Goal: Information Seeking & Learning: Learn about a topic

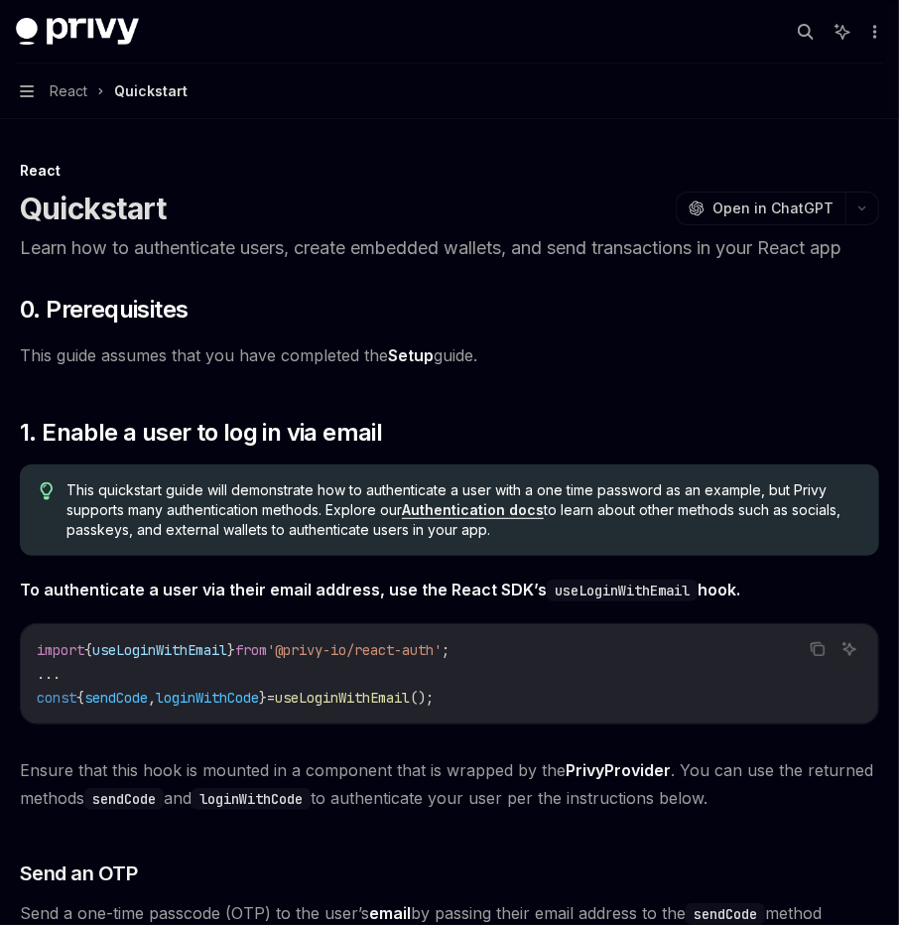
click at [52, 88] on span "React" at bounding box center [69, 91] width 38 height 24
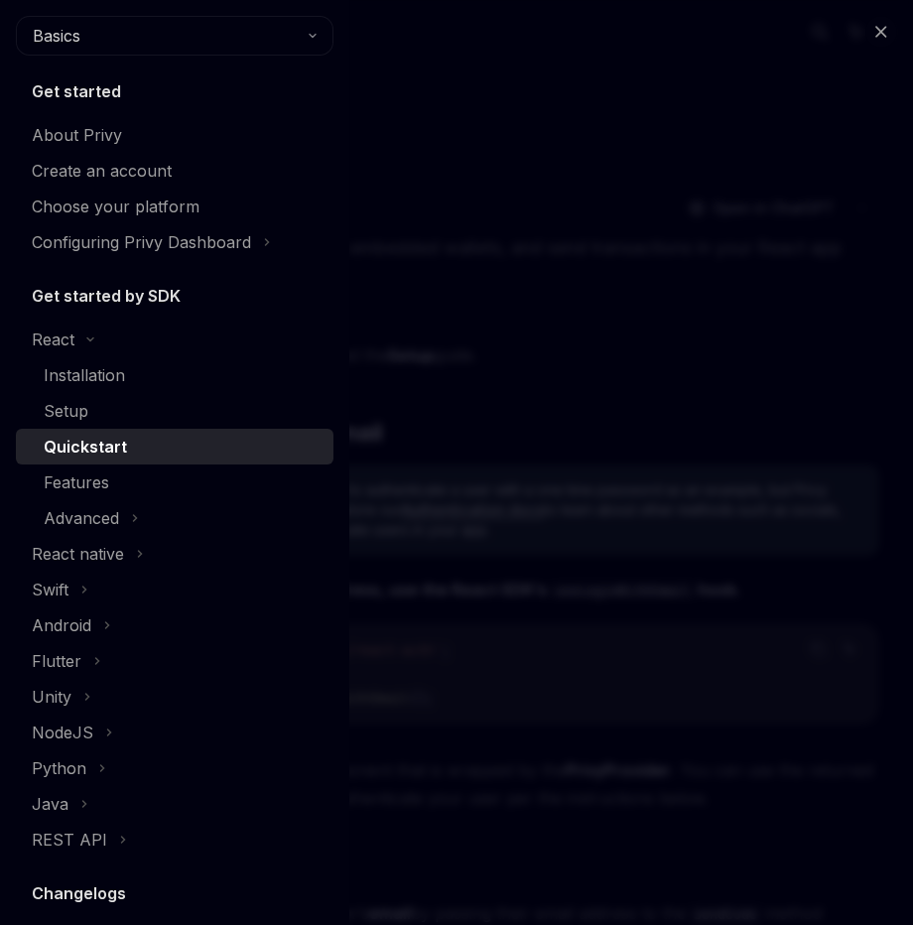
click at [43, 87] on h5 "Get started" at bounding box center [76, 91] width 89 height 24
click at [77, 137] on div "About Privy" at bounding box center [77, 135] width 90 height 24
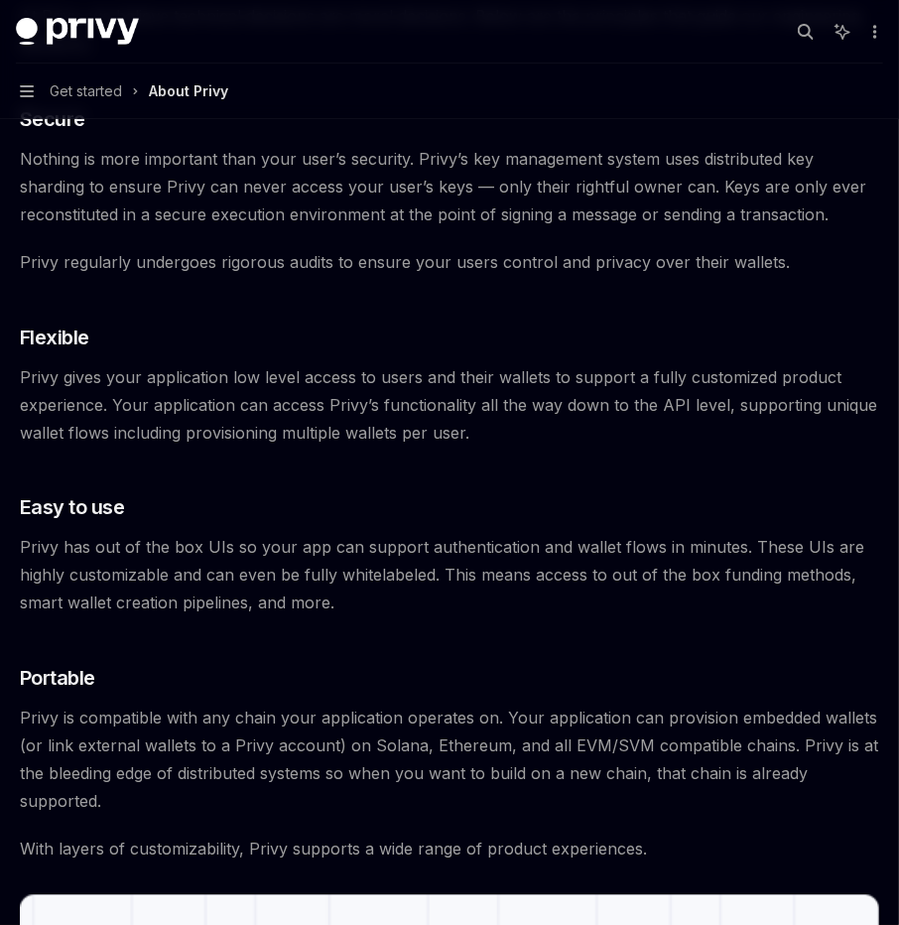
scroll to position [1642, 0]
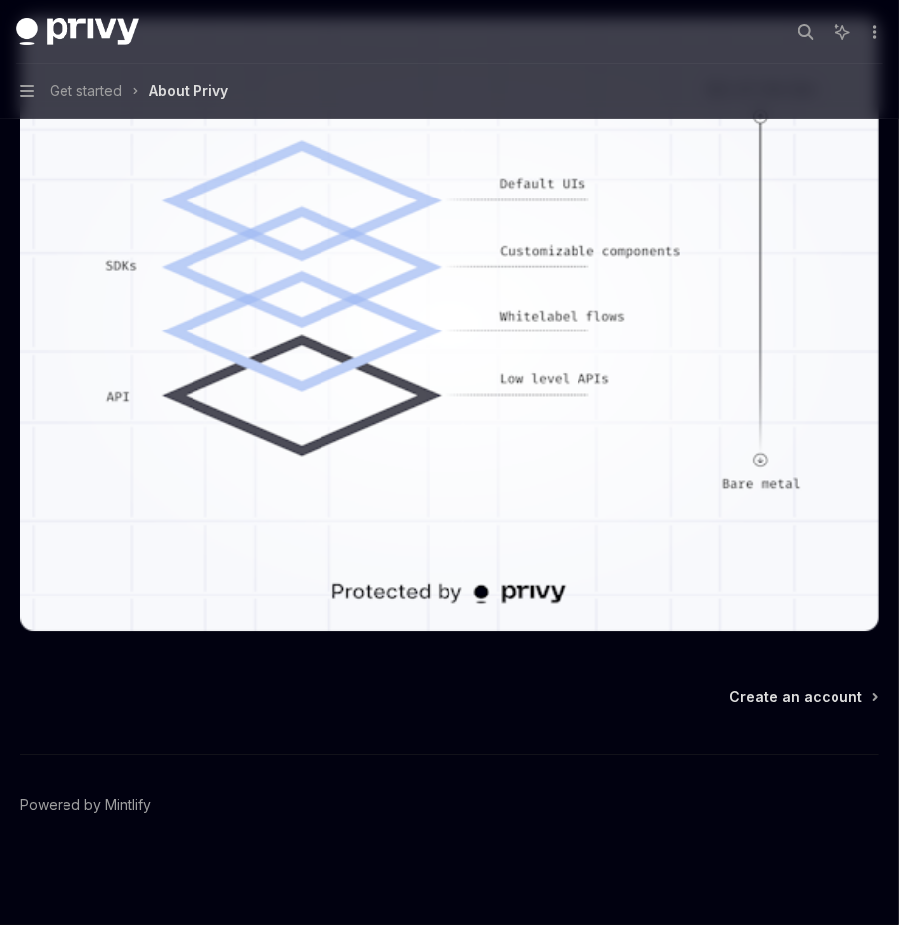
click at [40, 91] on button "Navigation Get started About Privy" at bounding box center [449, 91] width 899 height 56
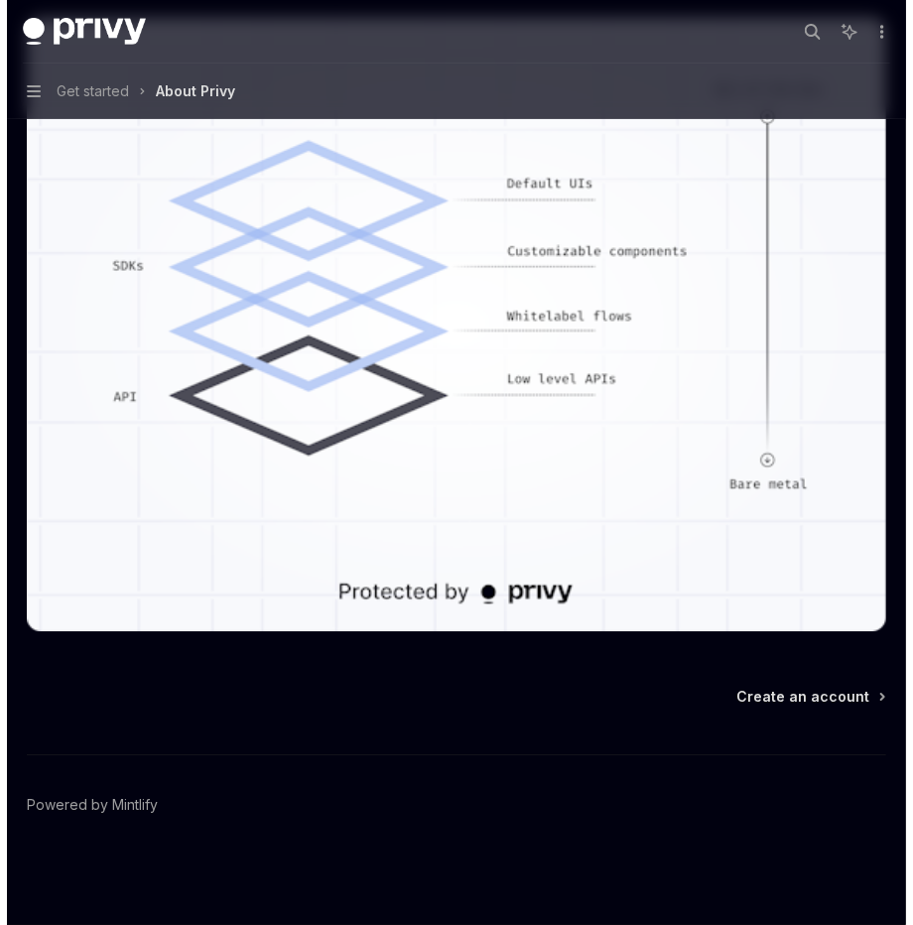
scroll to position [1596, 0]
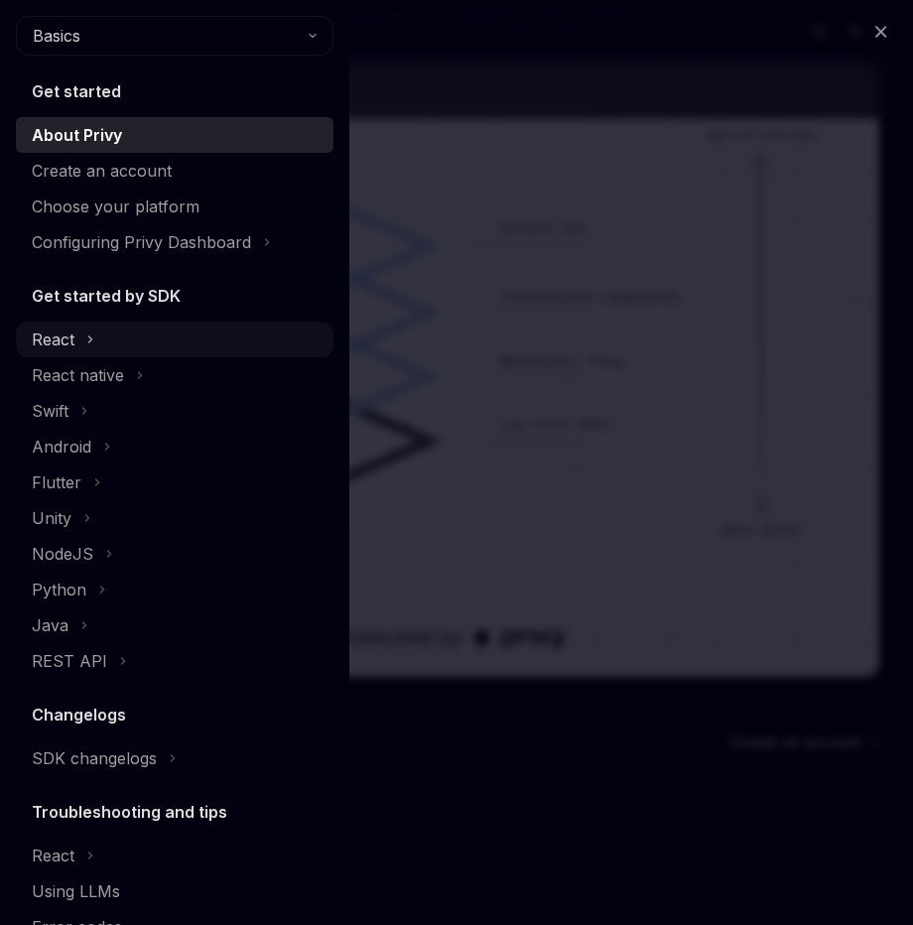
click at [94, 349] on div "React" at bounding box center [174, 339] width 317 height 36
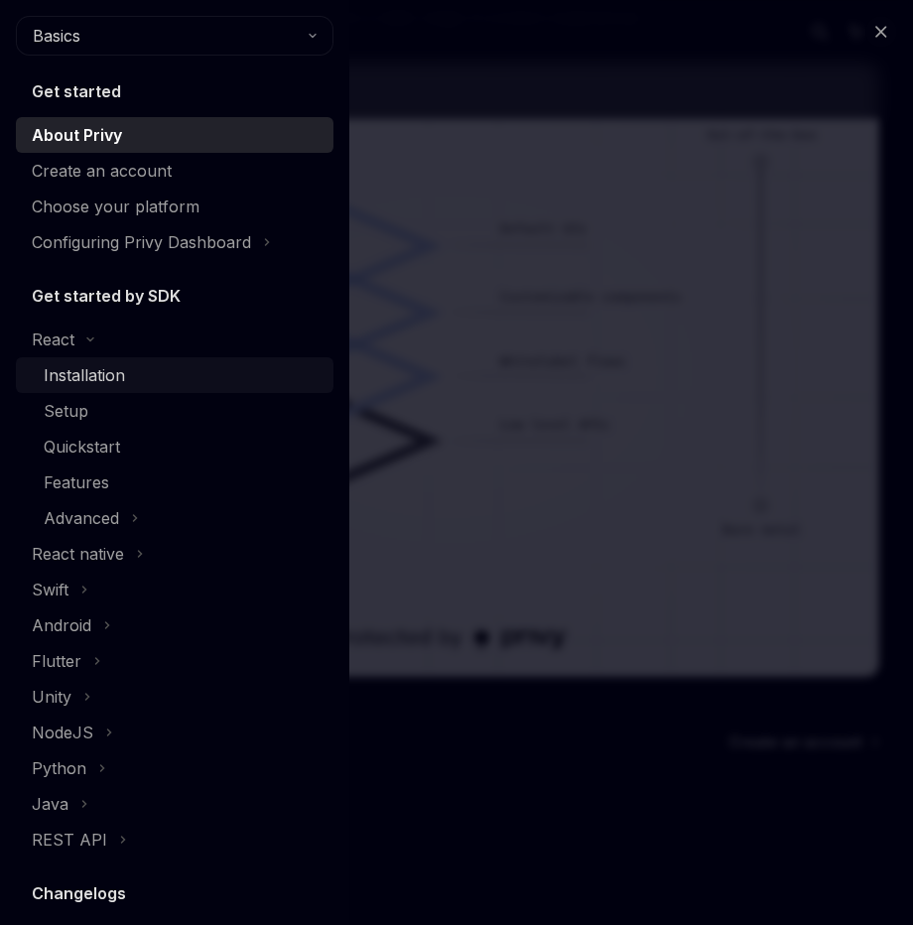
click at [100, 378] on div "Installation" at bounding box center [84, 375] width 81 height 24
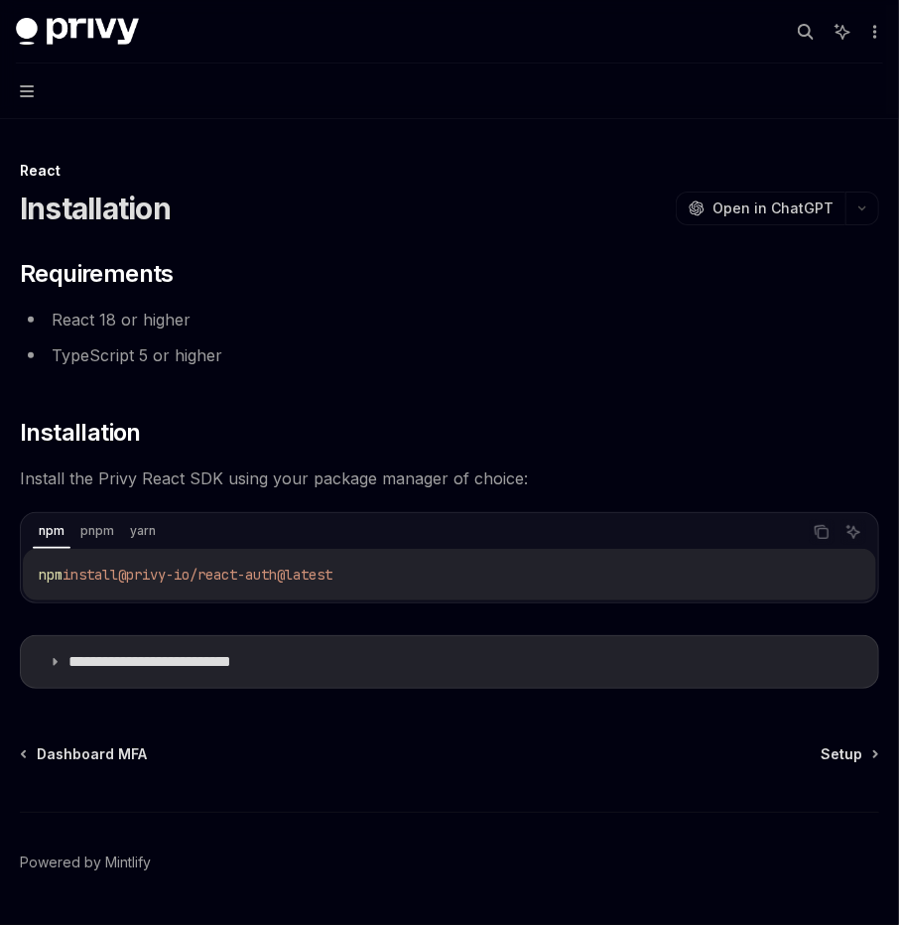
scroll to position [58, 0]
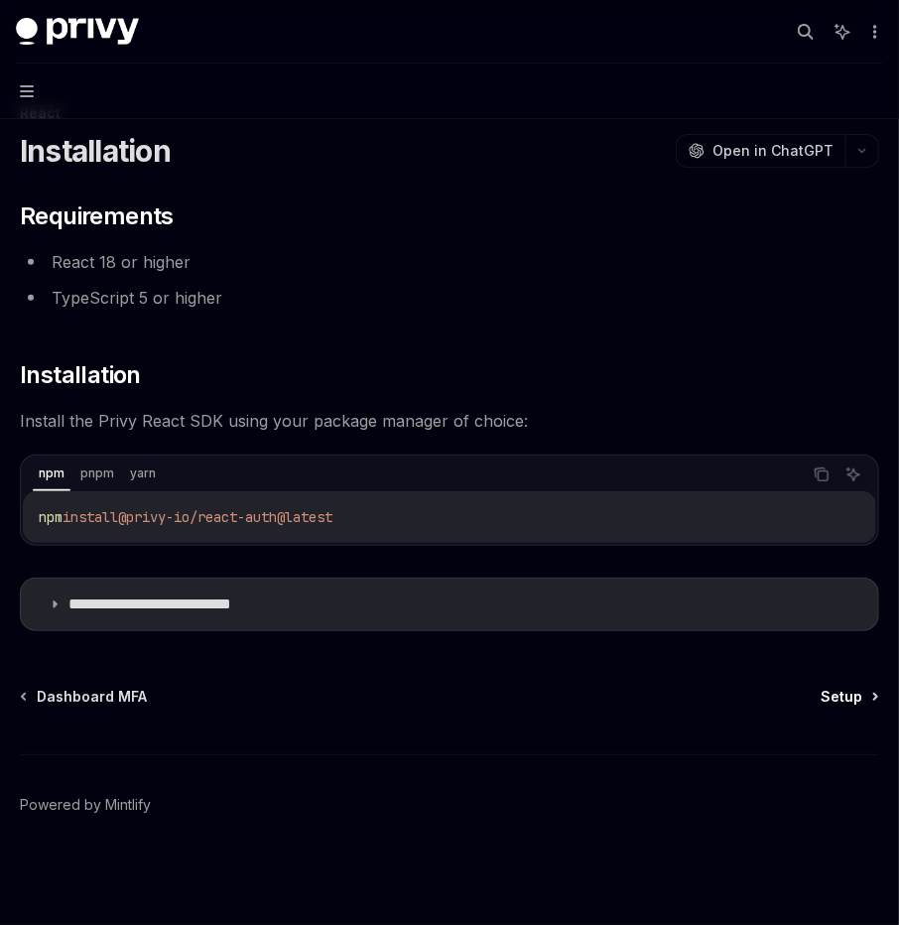
click at [854, 695] on span "Setup" at bounding box center [842, 697] width 42 height 20
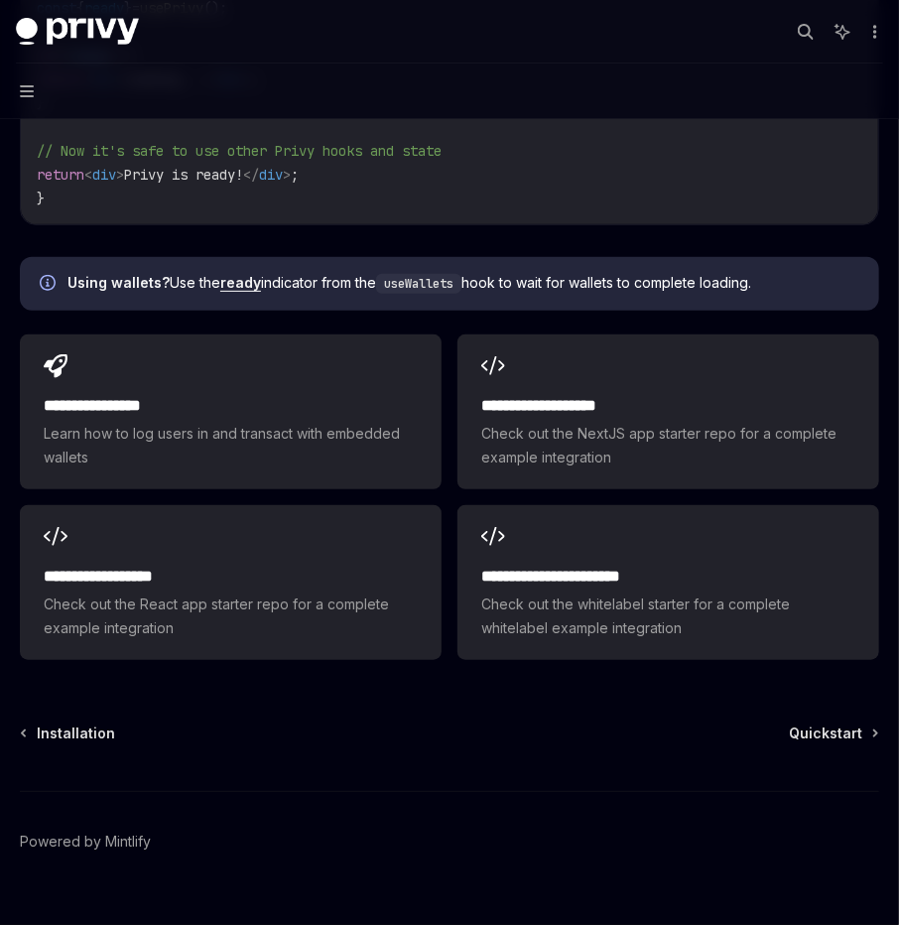
scroll to position [2219, 0]
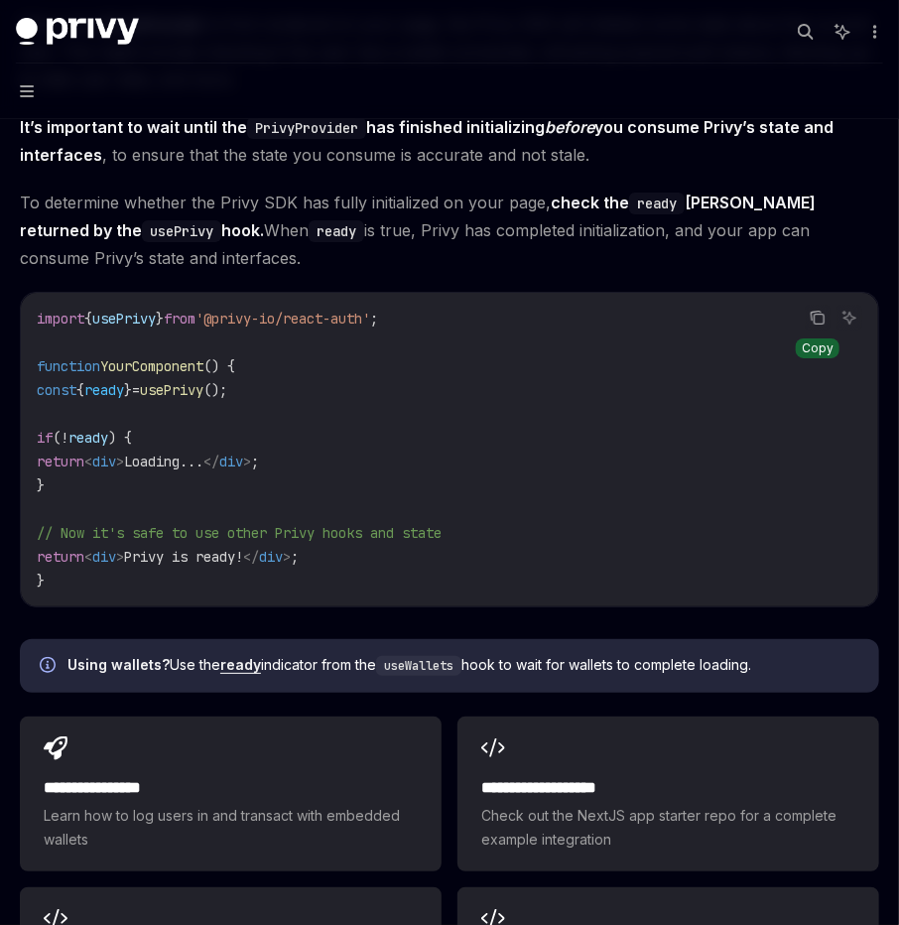
click at [824, 310] on icon "Copy the contents from the code block" at bounding box center [818, 318] width 16 height 16
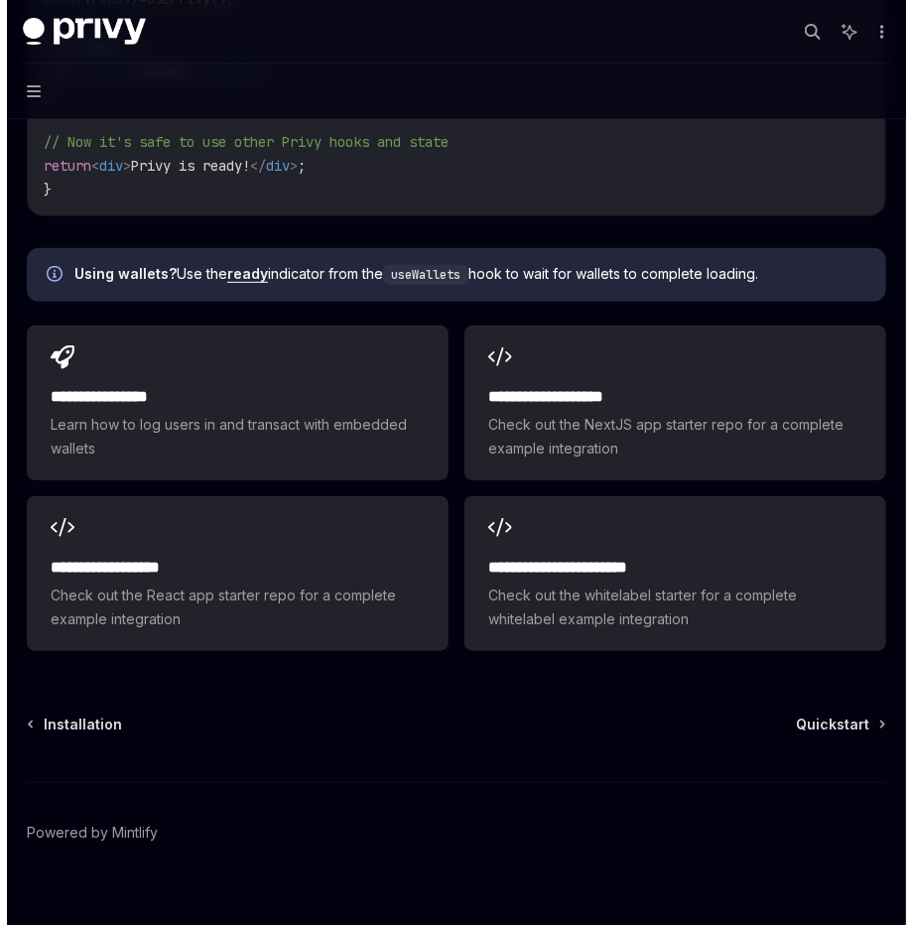
scroll to position [2574, 0]
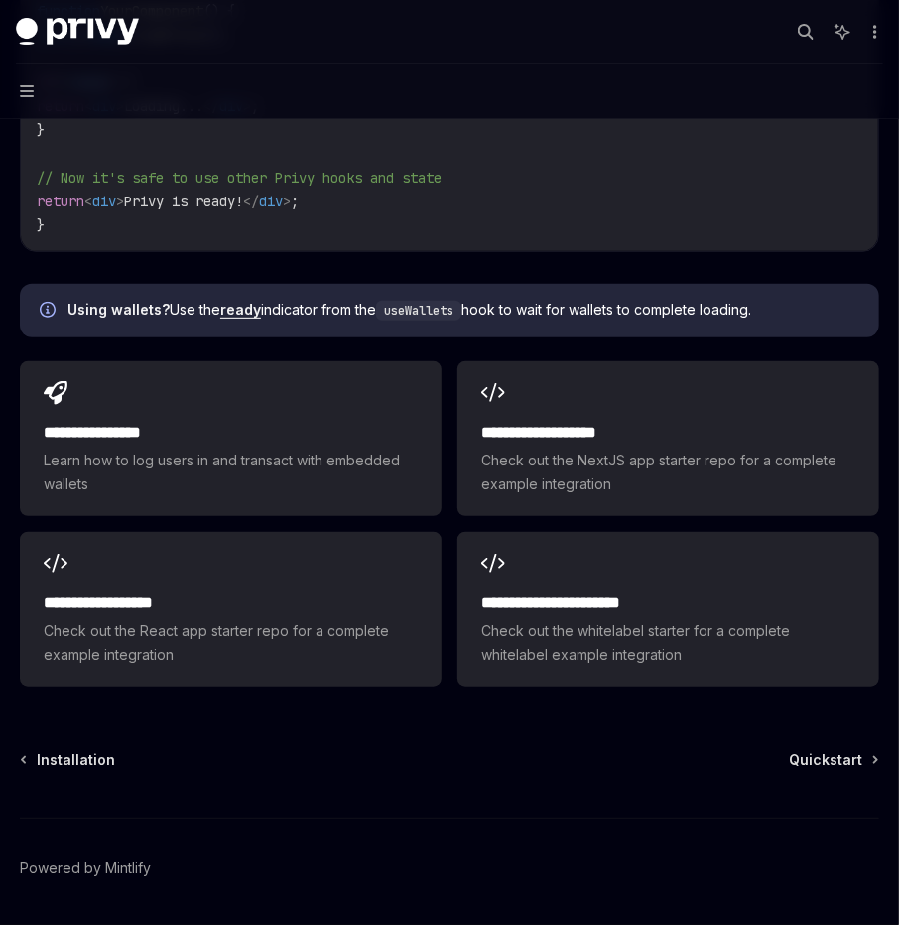
click at [36, 81] on button "Navigation" at bounding box center [449, 91] width 899 height 56
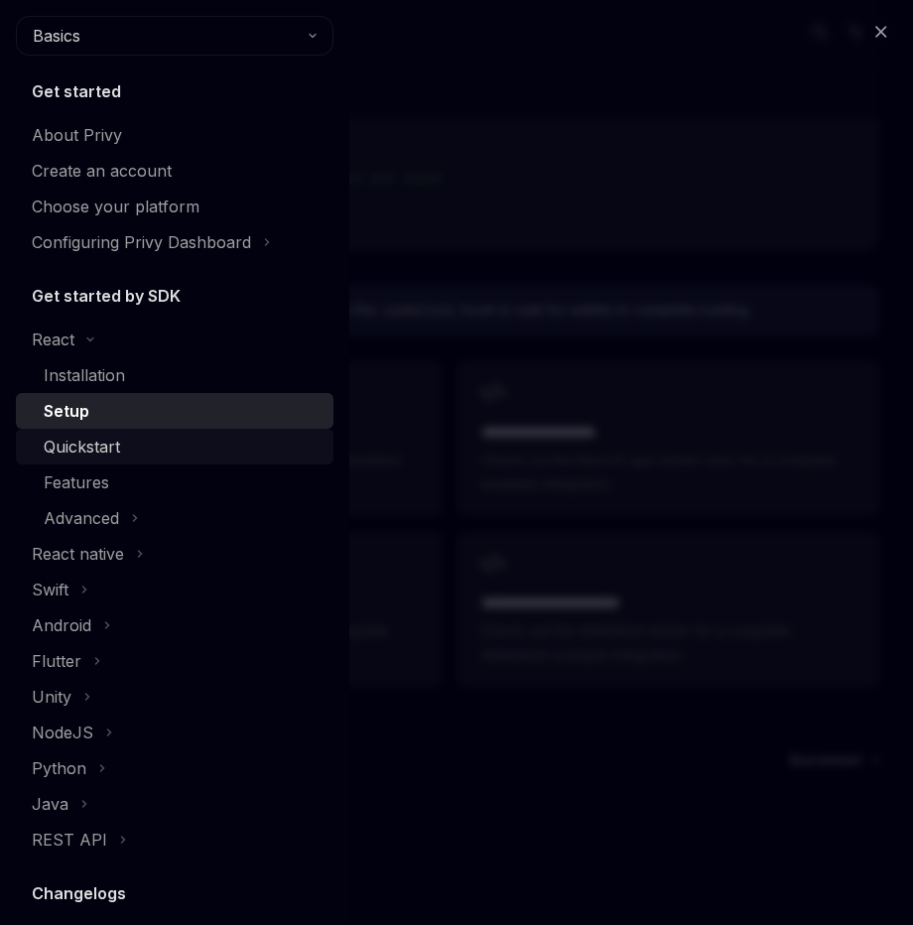
click at [267, 455] on div "Quickstart" at bounding box center [183, 447] width 278 height 24
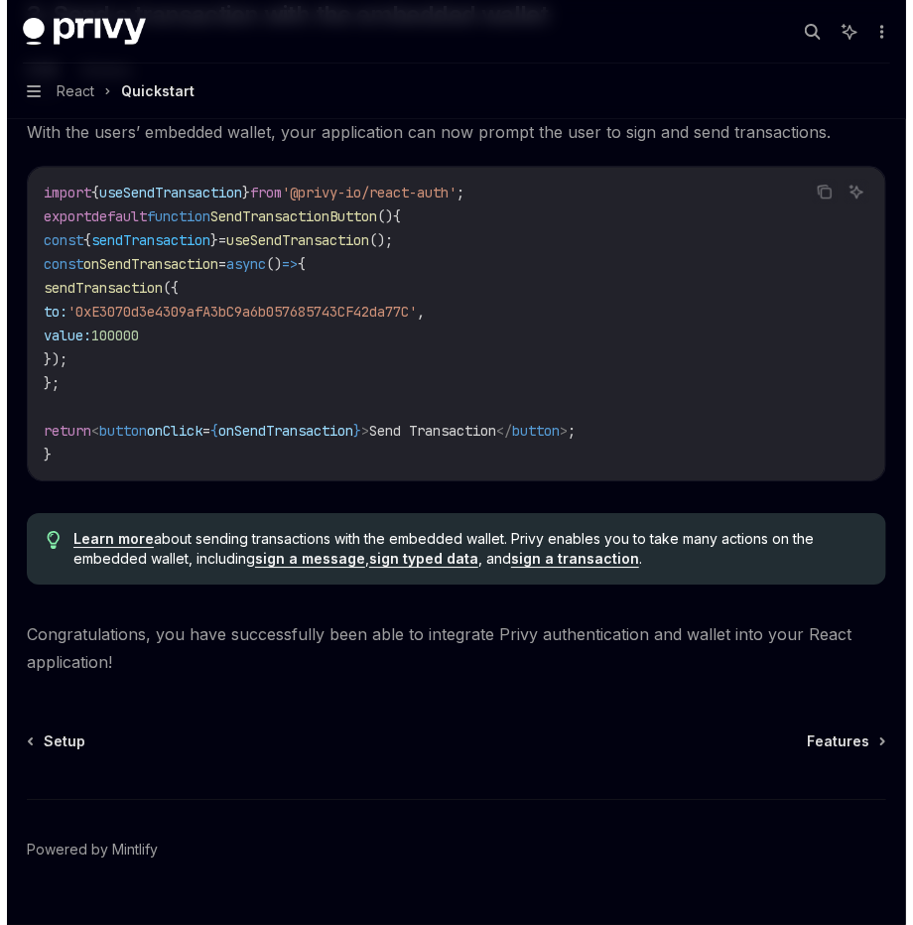
scroll to position [1774, 0]
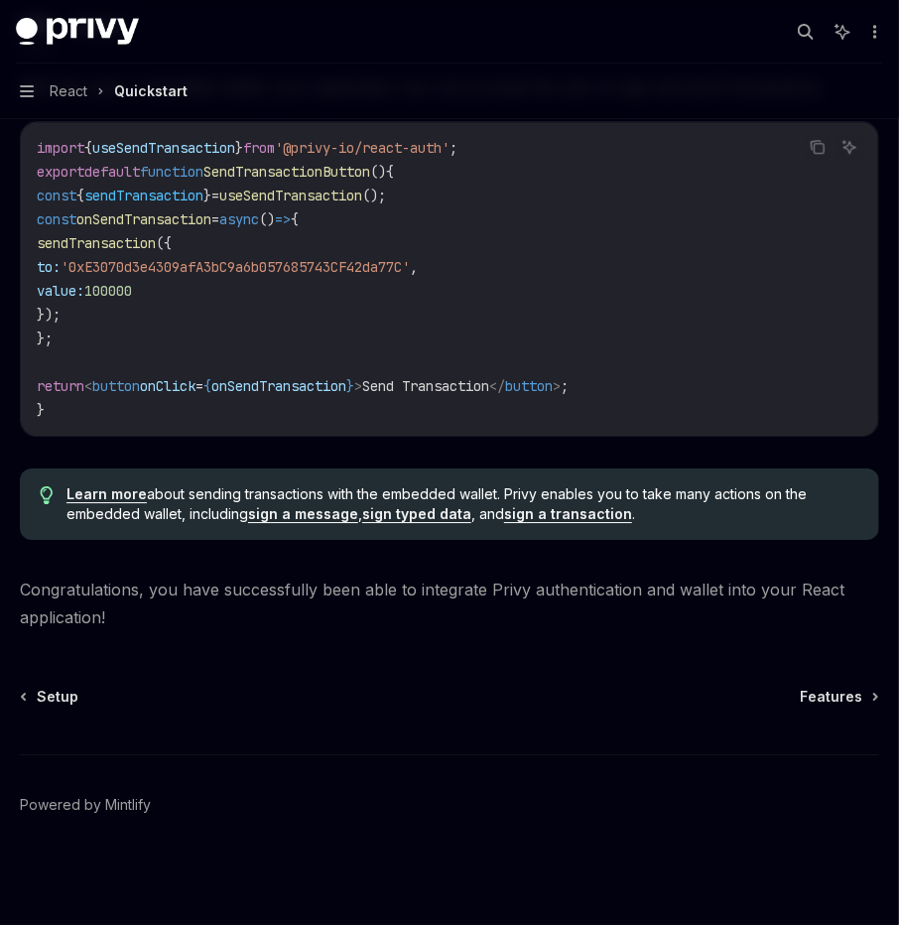
click at [26, 101] on button "Navigation React Quickstart" at bounding box center [449, 91] width 899 height 56
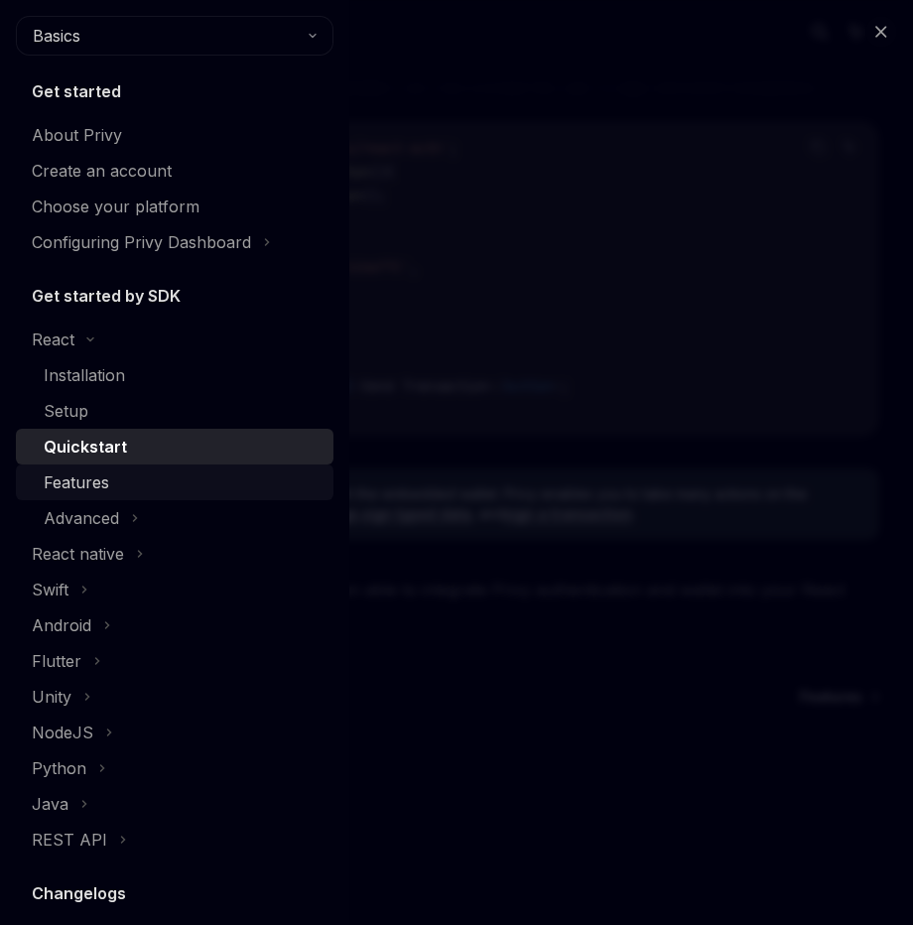
click at [176, 477] on div "Features" at bounding box center [183, 482] width 278 height 24
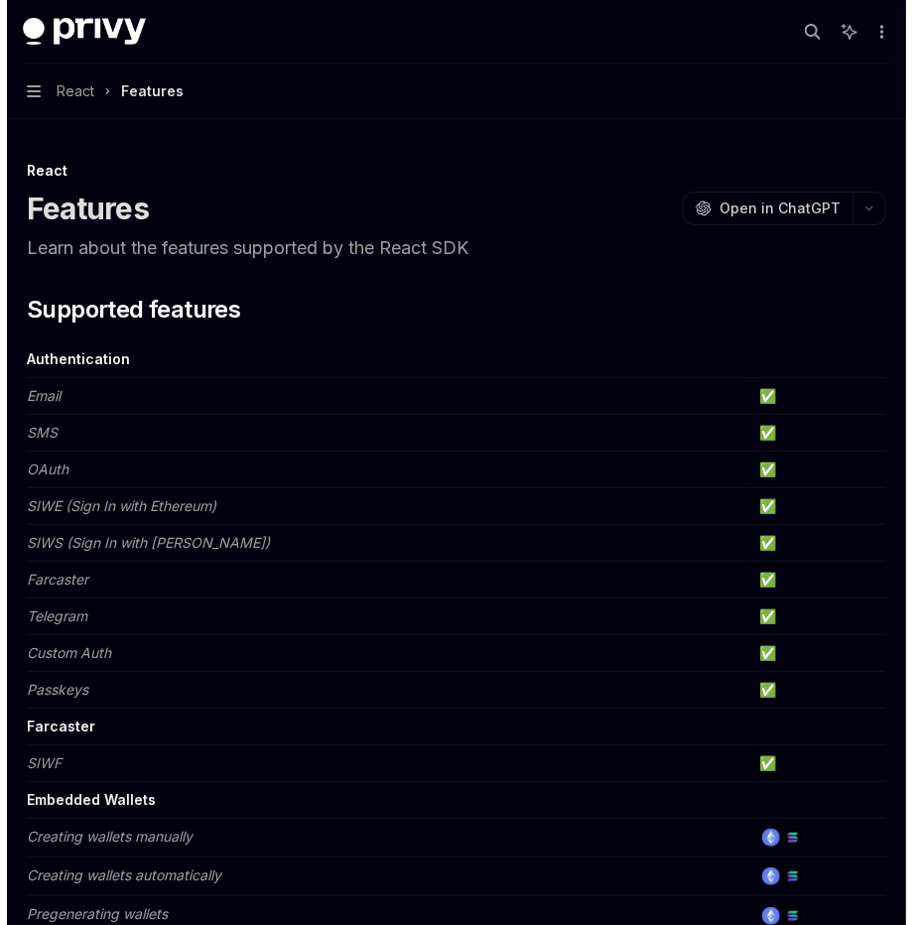
scroll to position [774, 0]
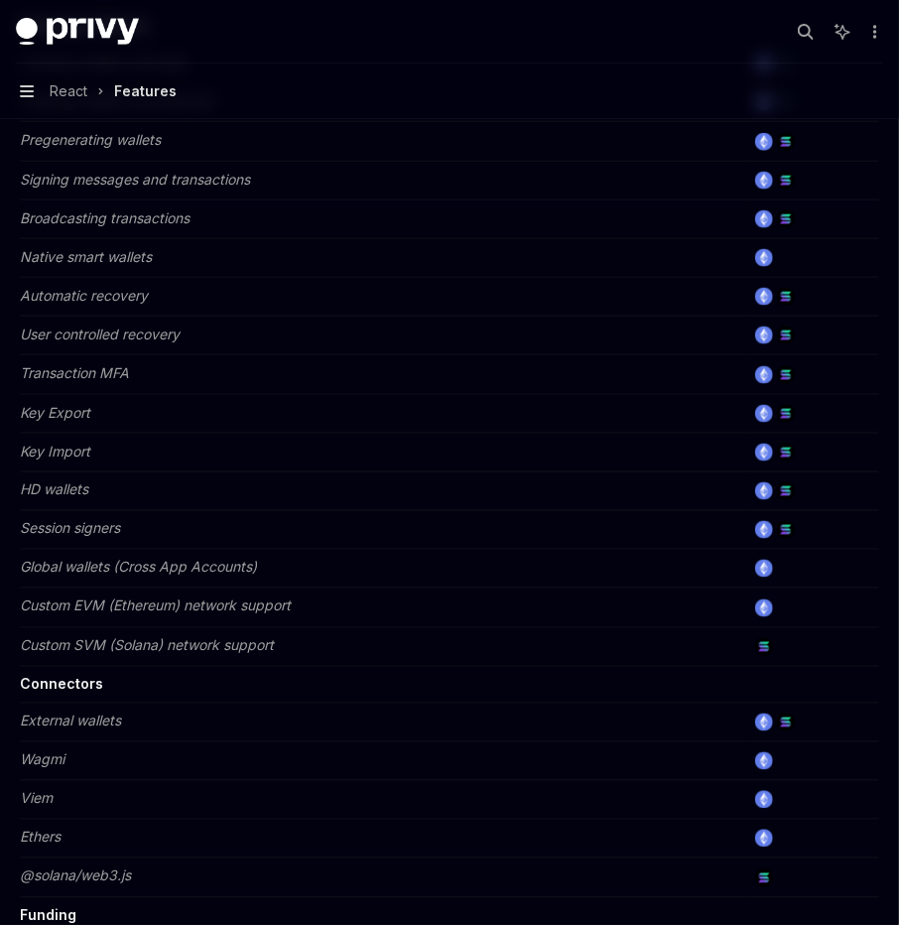
click at [21, 83] on icon "button" at bounding box center [27, 91] width 14 height 16
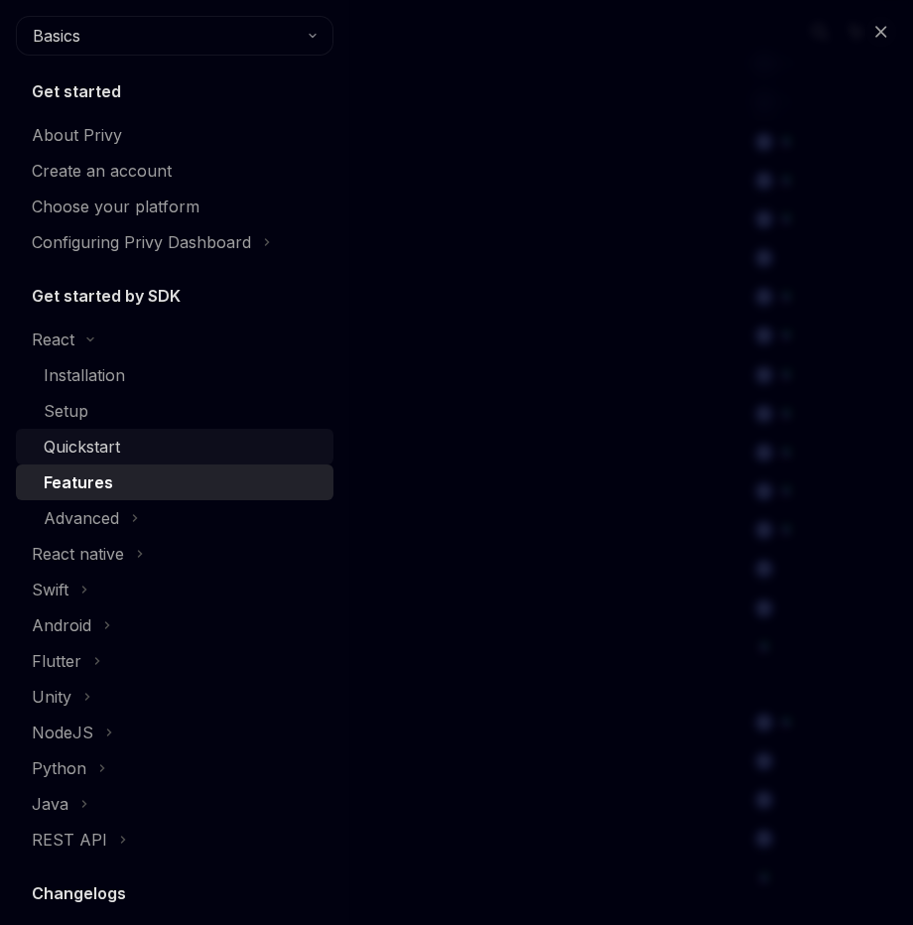
click at [186, 446] on div "Quickstart" at bounding box center [183, 447] width 278 height 24
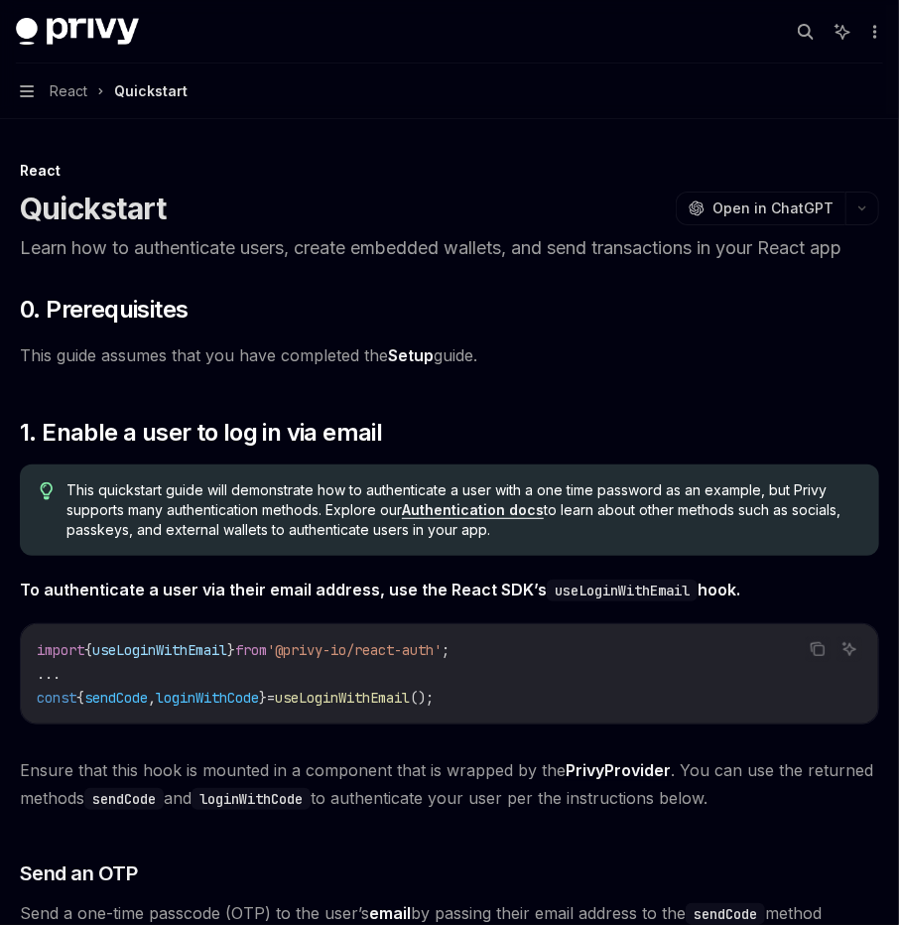
type textarea "*"
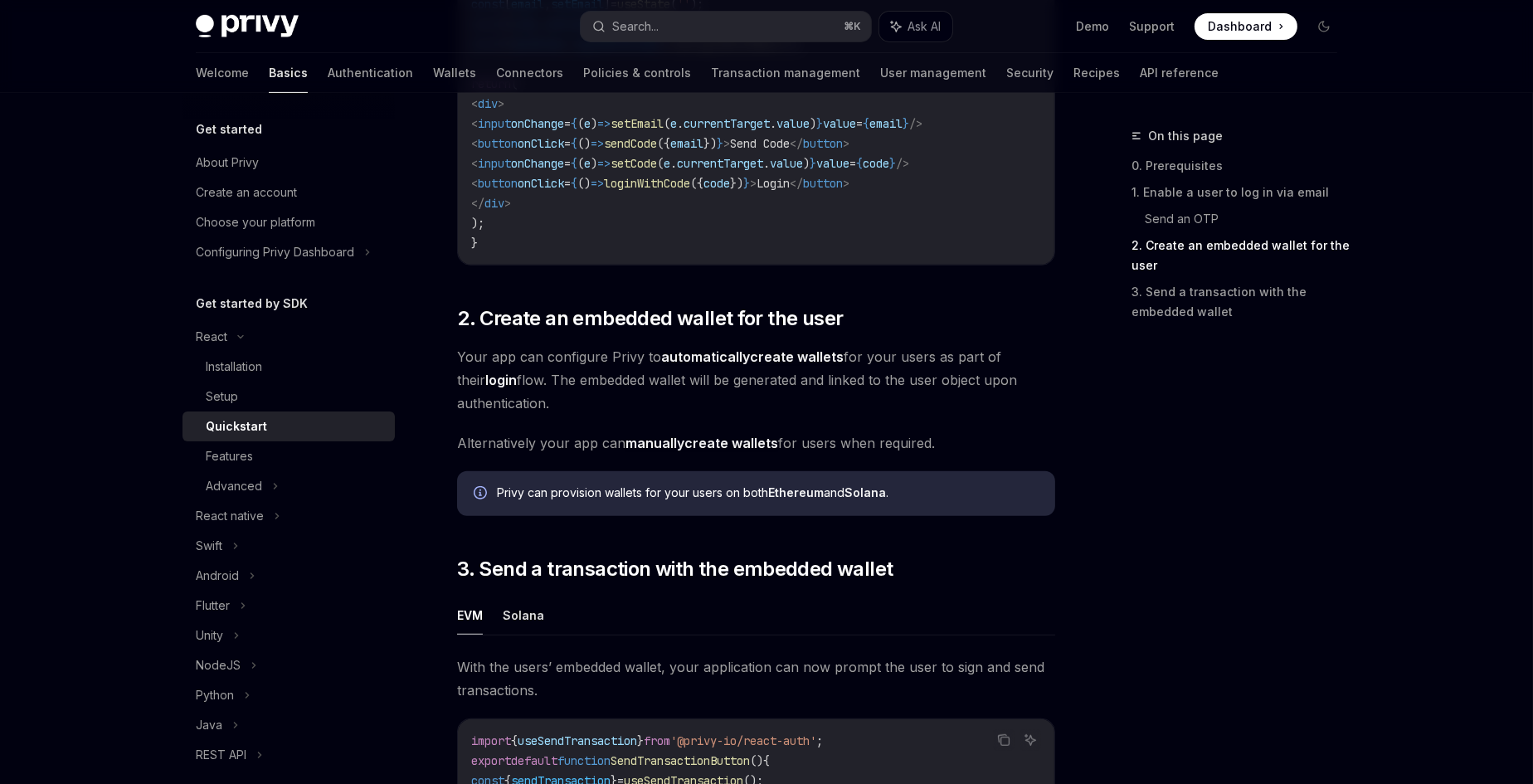
scroll to position [1311, 0]
